Goal: Task Accomplishment & Management: Use online tool/utility

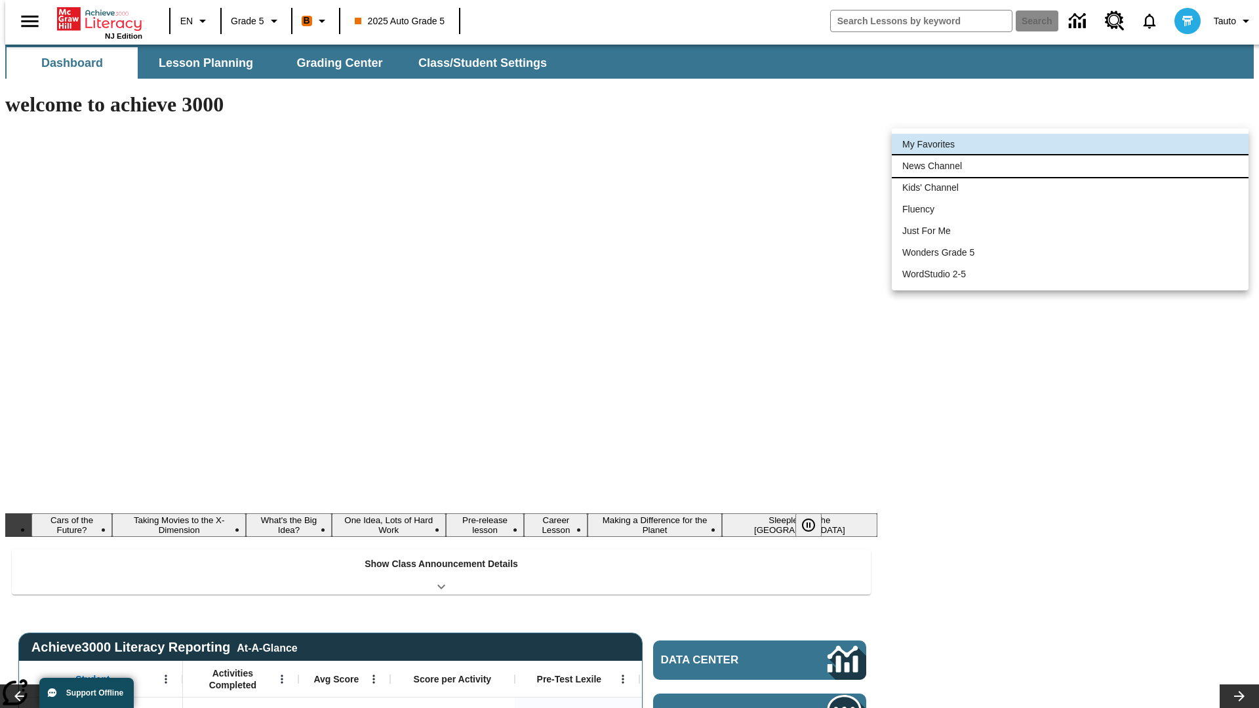
click at [1070, 166] on li "News Channel" at bounding box center [1070, 166] width 357 height 22
type input "120"
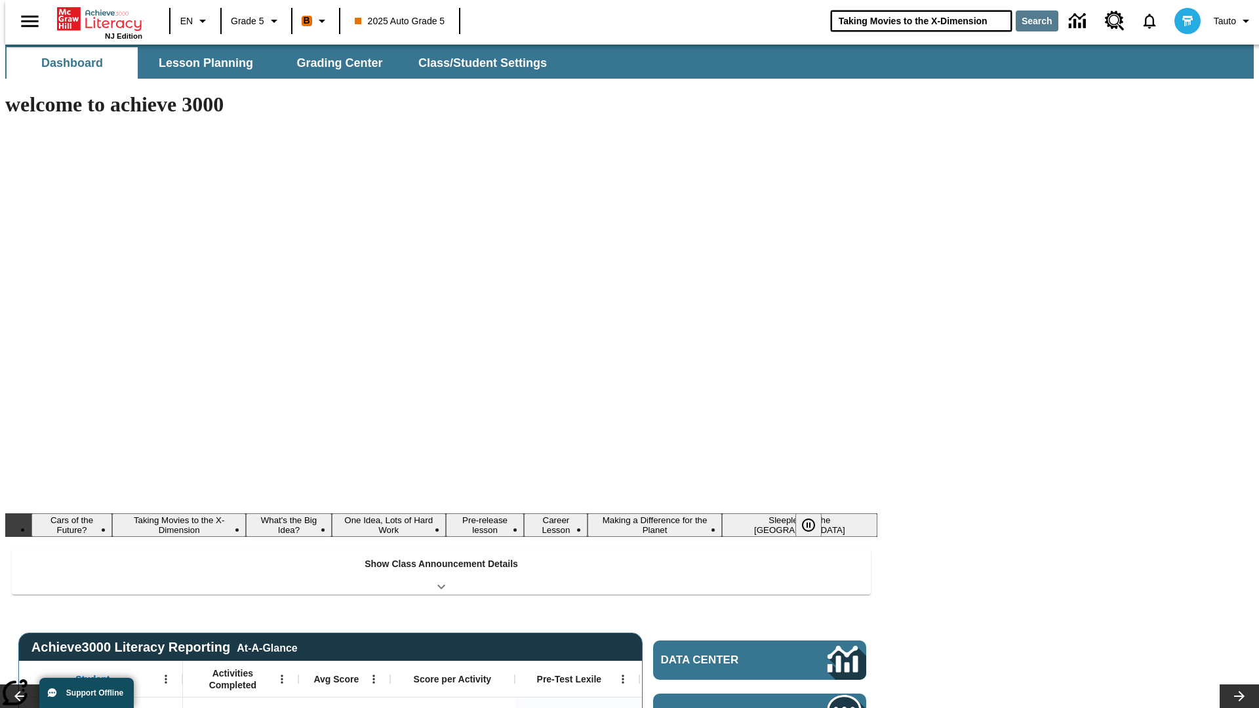
type input "Taking Movies to the X-Dimension"
click at [1029, 21] on button "Search" at bounding box center [1037, 20] width 43 height 21
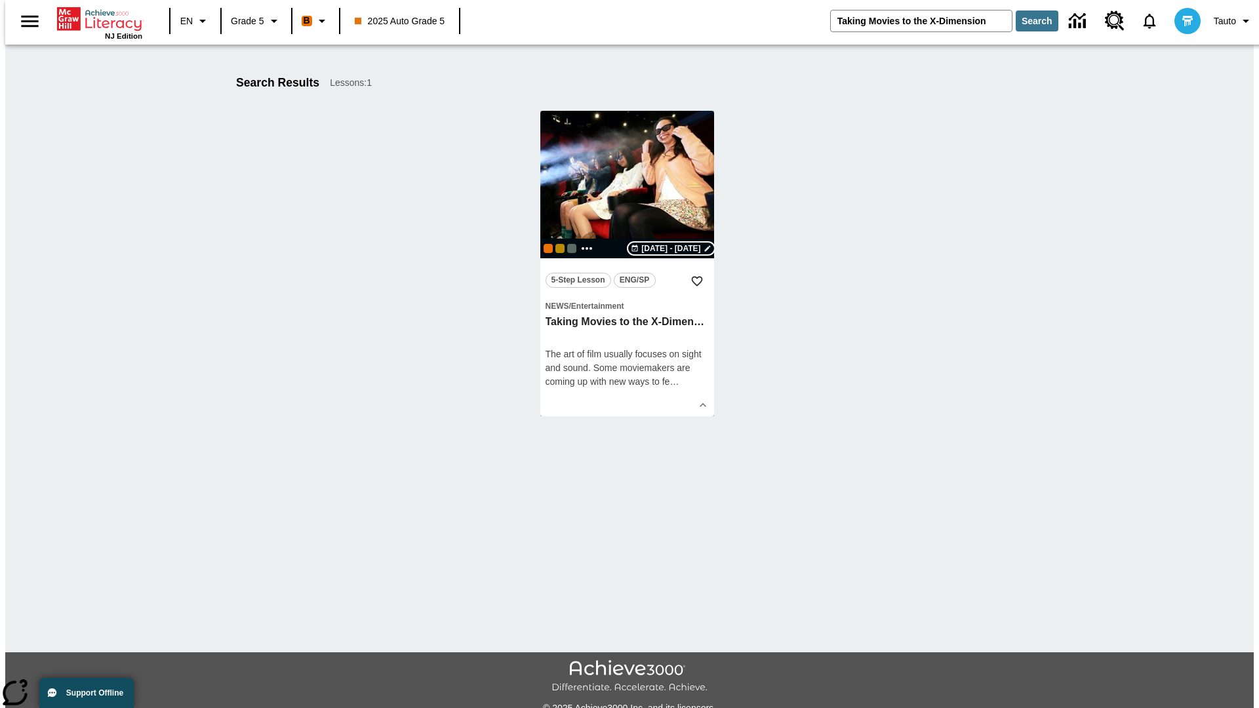
click at [671, 249] on span "[DATE] - [DATE]" at bounding box center [670, 249] width 59 height 12
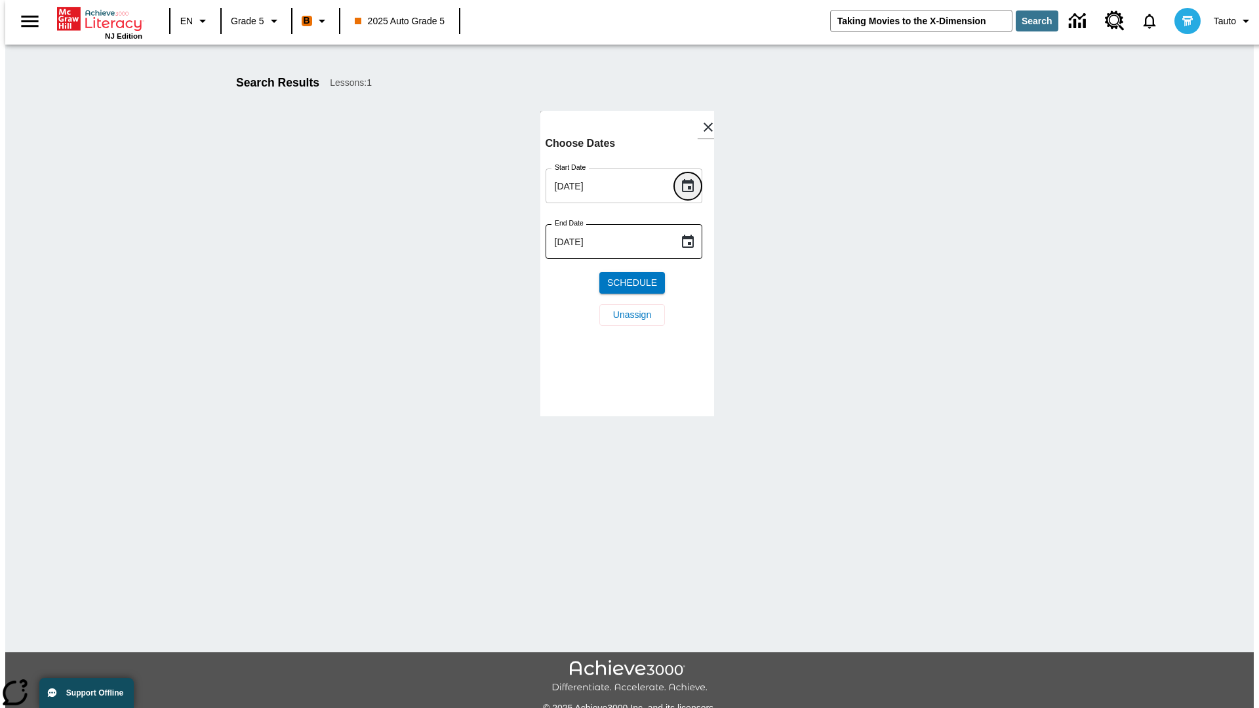
click at [692, 186] on icon "Choose date, selected date is Aug 18, 2025" at bounding box center [688, 185] width 12 height 13
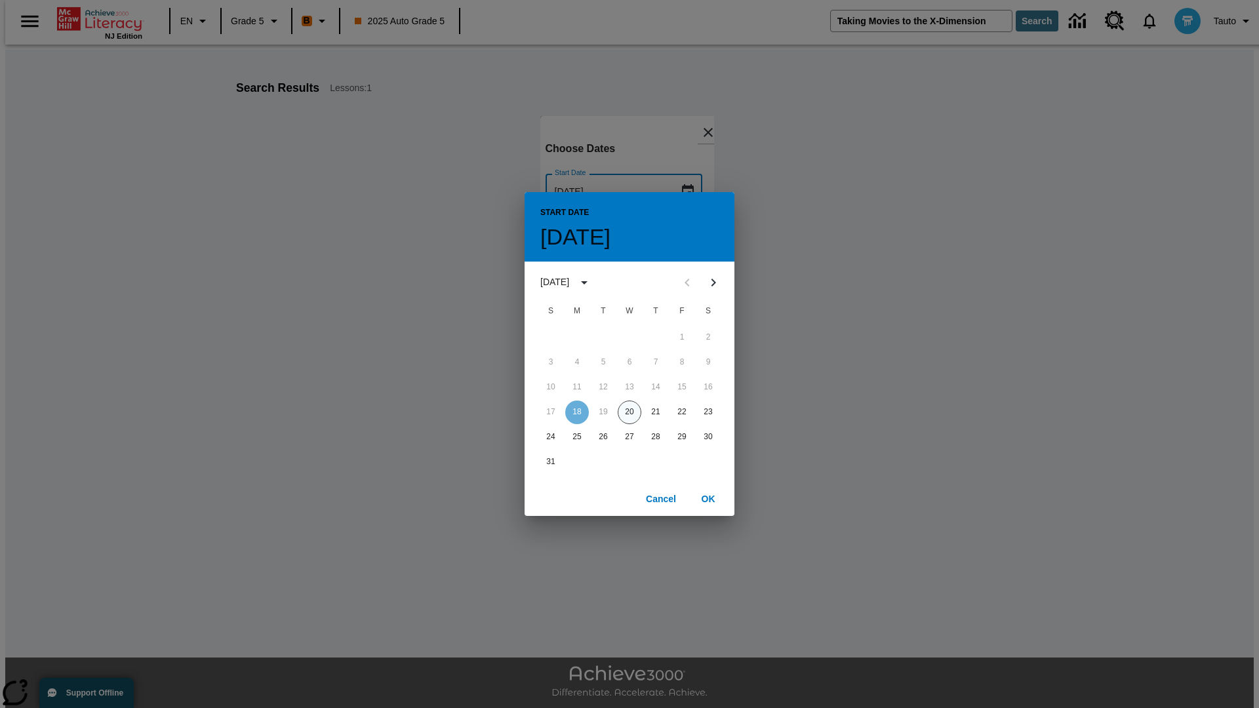
click at [630, 412] on button "20" at bounding box center [630, 413] width 24 height 24
click at [708, 498] on button "OK" at bounding box center [708, 499] width 42 height 24
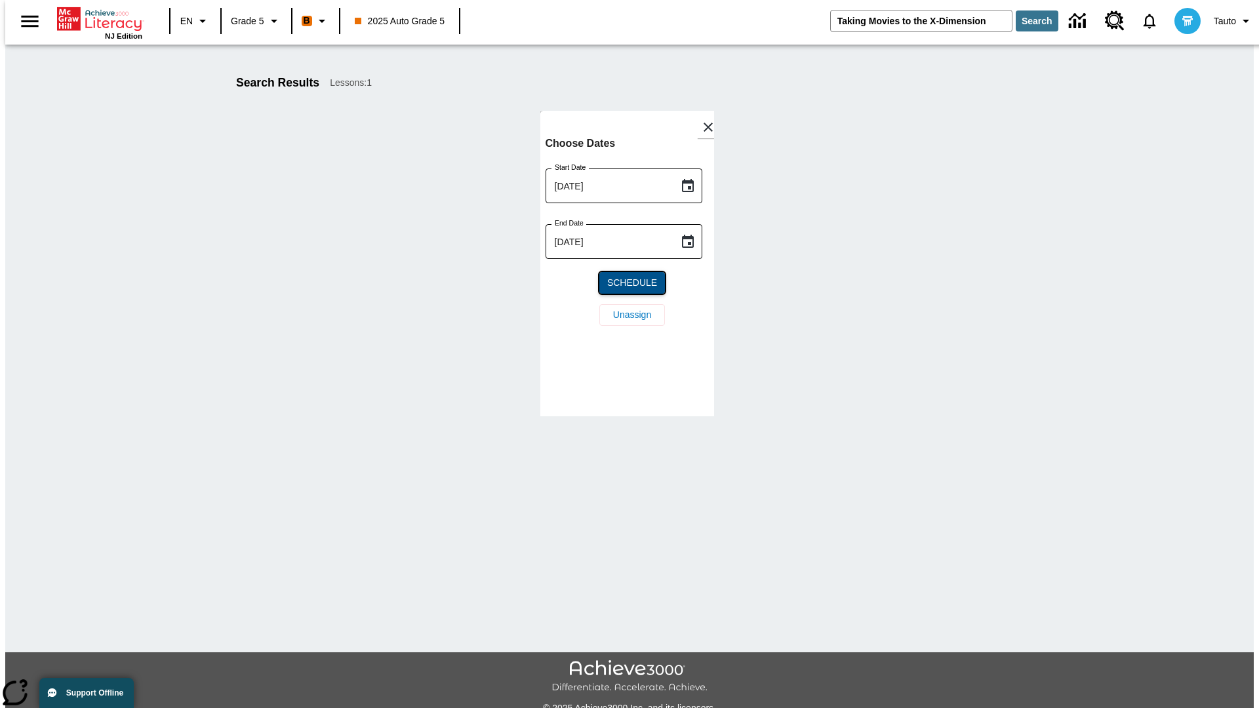
click at [627, 283] on span "Schedule" at bounding box center [632, 283] width 50 height 14
